Goal: Transaction & Acquisition: Subscribe to service/newsletter

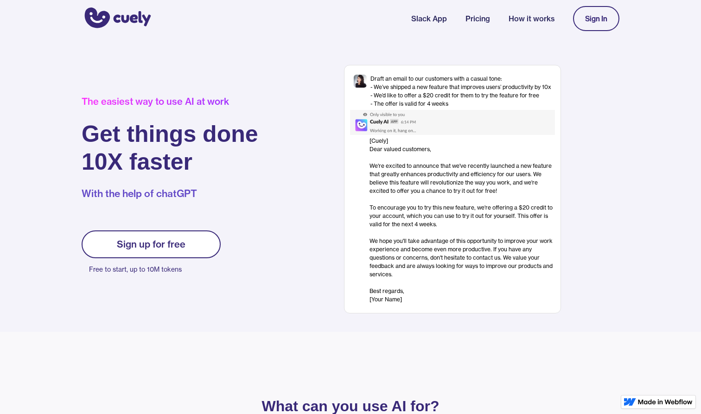
click at [165, 253] on link "Sign up for free" at bounding box center [151, 244] width 139 height 28
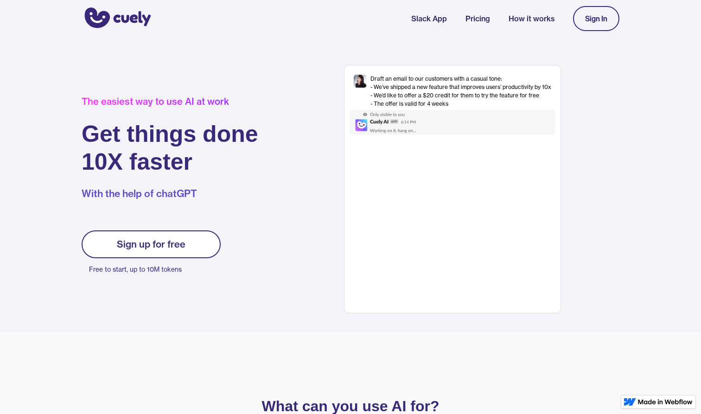
click at [169, 244] on div "Sign up for free" at bounding box center [151, 244] width 69 height 11
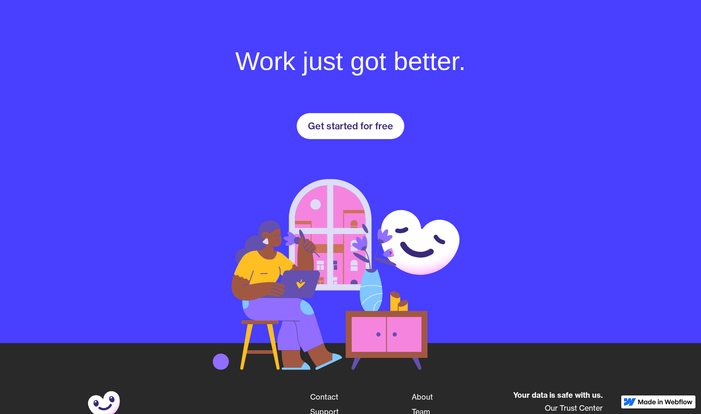
scroll to position [1306, 0]
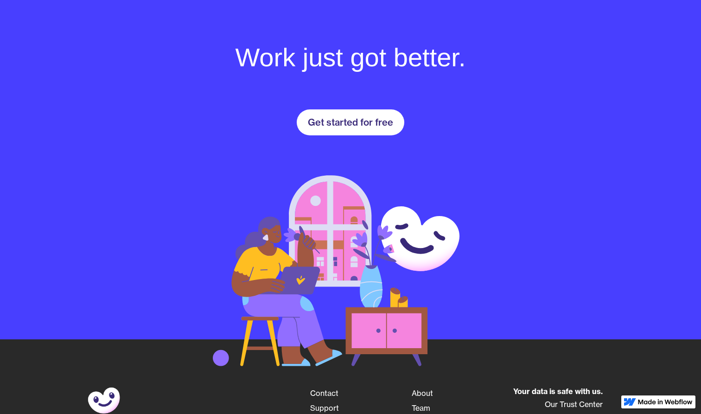
click at [369, 126] on div "Get started for free" at bounding box center [350, 122] width 85 height 11
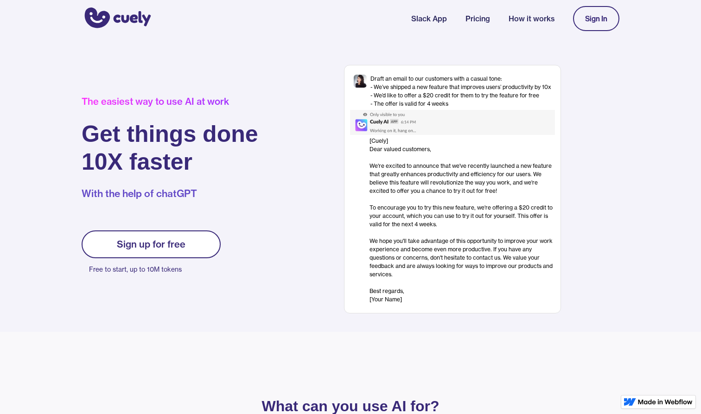
click at [590, 25] on link "Sign In" at bounding box center [596, 18] width 46 height 25
click at [533, 14] on link "How it works" at bounding box center [532, 18] width 46 height 11
click at [440, 20] on link "Slack App" at bounding box center [429, 18] width 36 height 11
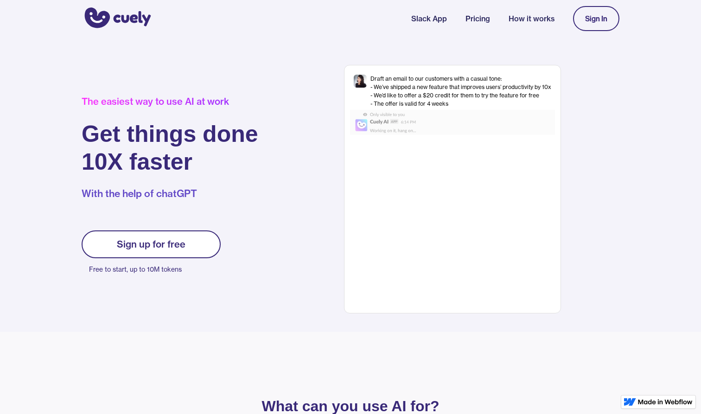
click at [191, 244] on link "Sign up for free" at bounding box center [151, 244] width 139 height 28
click at [582, 13] on link "Sign In" at bounding box center [596, 18] width 46 height 25
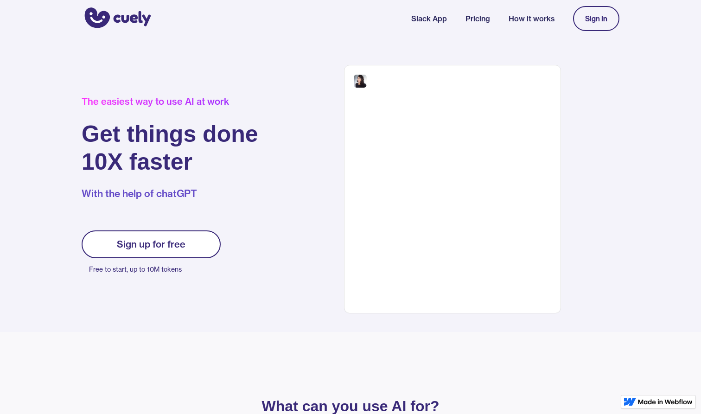
click at [522, 25] on nav "Slack App Pricing How it works Sign In" at bounding box center [515, 18] width 208 height 34
